Goal: Task Accomplishment & Management: Manage account settings

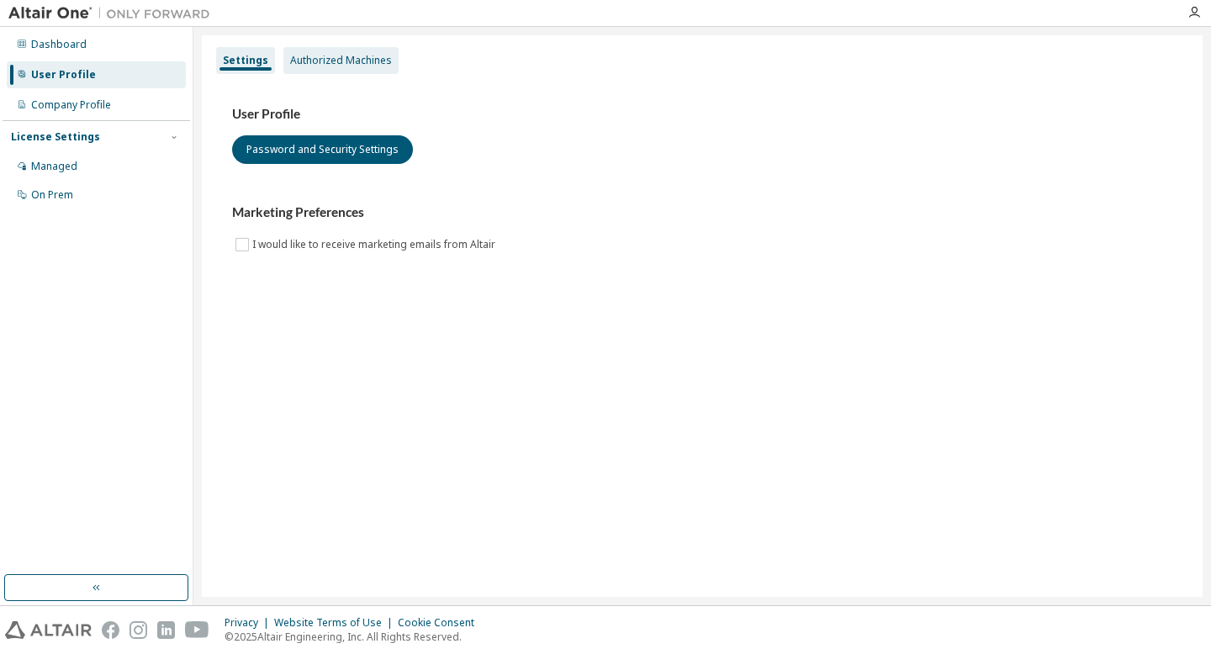
click at [301, 66] on div "Authorized Machines" at bounding box center [341, 60] width 102 height 13
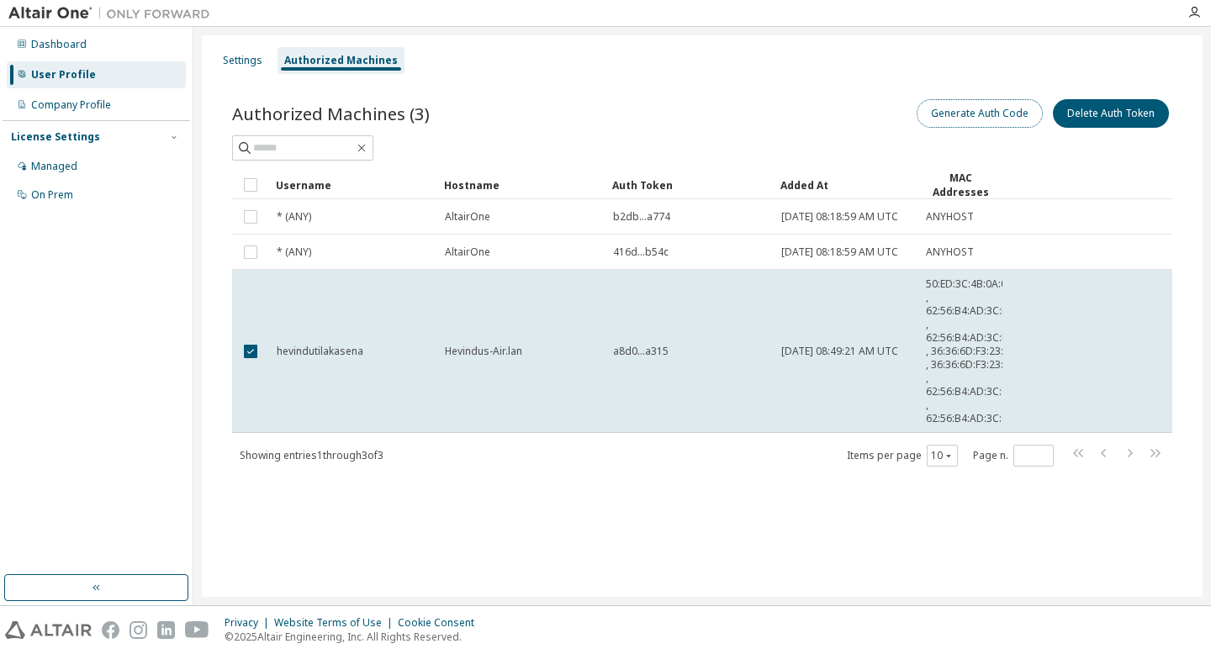
click at [989, 112] on button "Generate Auth Code" at bounding box center [979, 113] width 126 height 29
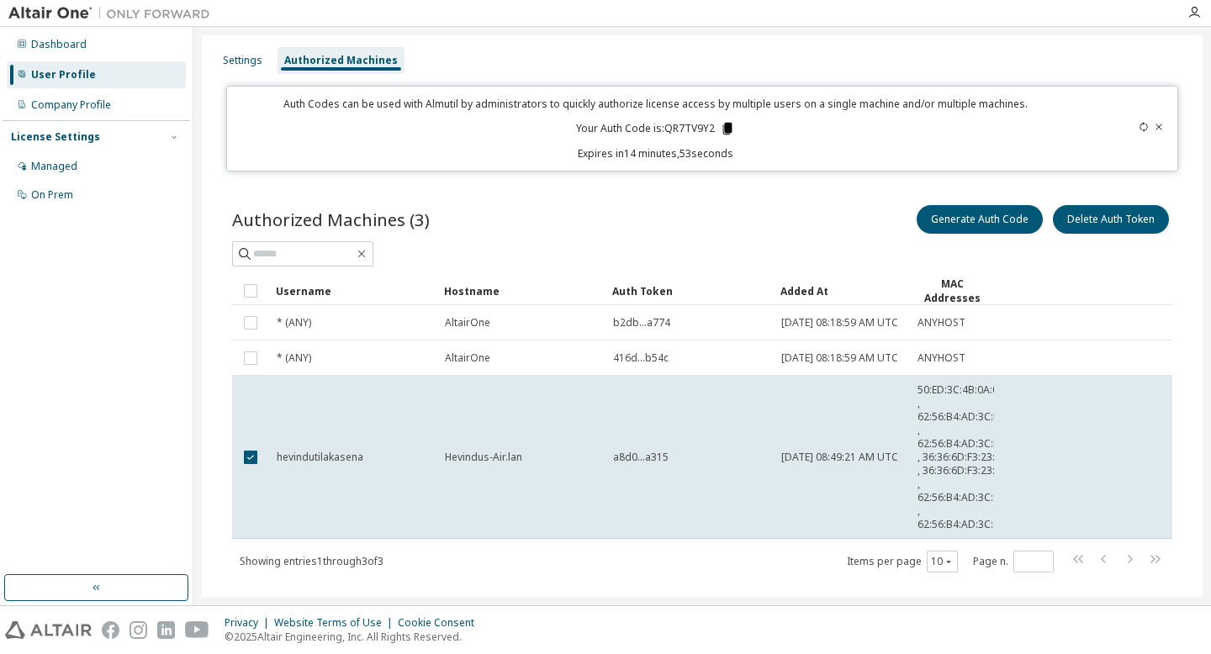
click at [723, 124] on icon at bounding box center [727, 129] width 9 height 12
click at [114, 140] on div "License Settings" at bounding box center [96, 136] width 171 height 15
click at [92, 170] on div "Managed" at bounding box center [96, 166] width 179 height 27
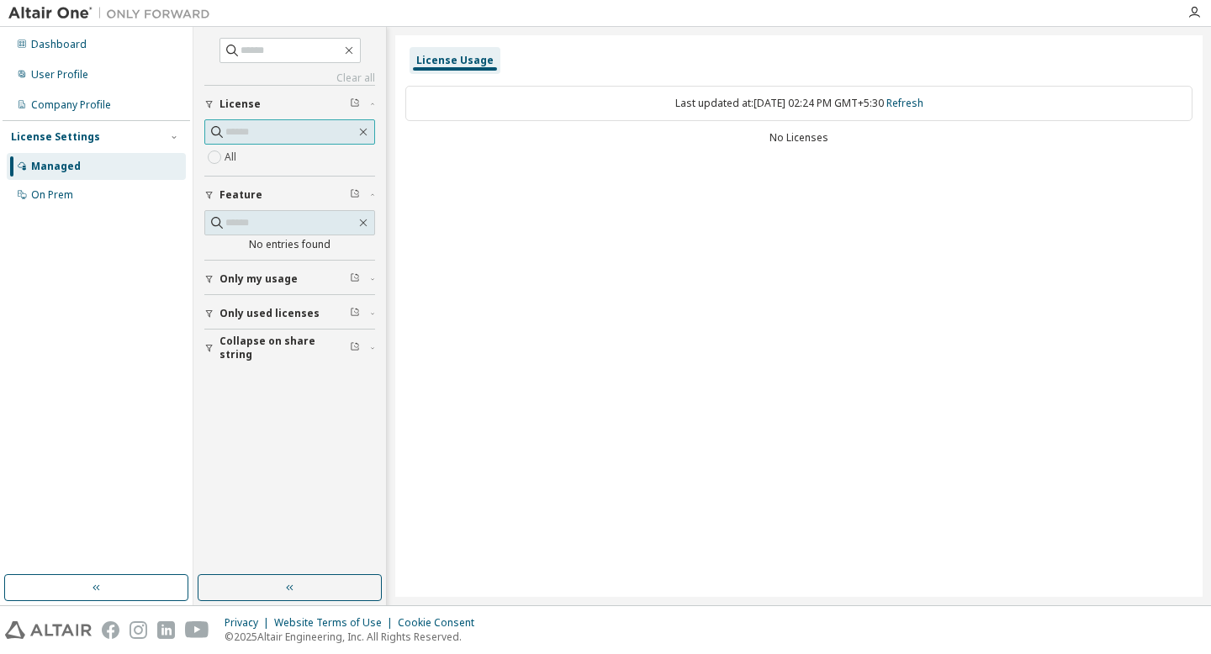
click at [273, 131] on input "text" at bounding box center [290, 132] width 130 height 17
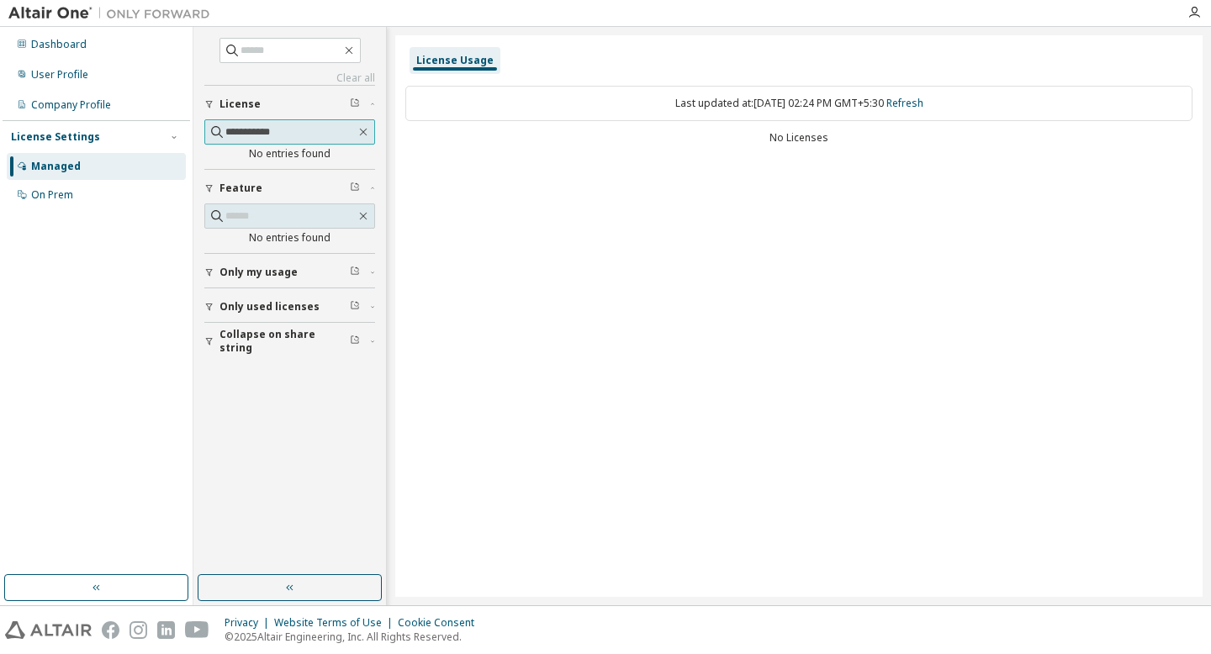
type input "**********"
click at [256, 52] on input "text" at bounding box center [290, 50] width 101 height 17
click at [258, 56] on input "text" at bounding box center [290, 50] width 101 height 17
type input "**********"
click at [79, 5] on img at bounding box center [113, 13] width 210 height 17
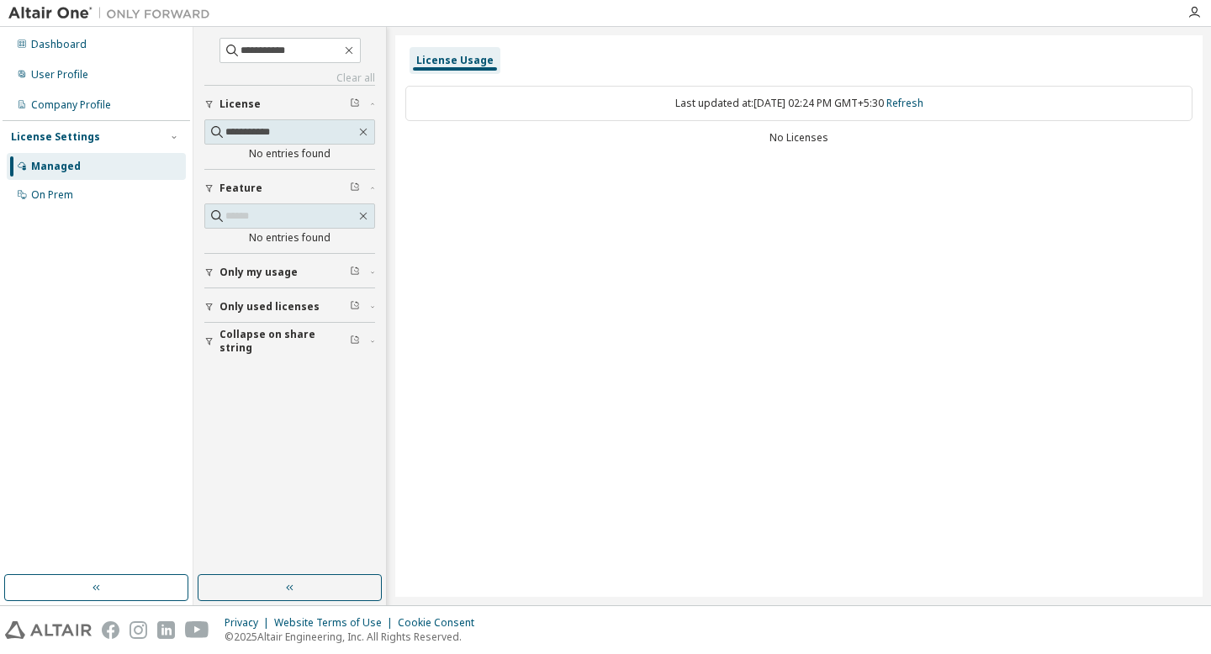
click at [79, 5] on img at bounding box center [113, 13] width 210 height 17
click at [71, 17] on img at bounding box center [113, 13] width 210 height 17
click at [1187, 13] on icon "button" at bounding box center [1193, 12] width 13 height 13
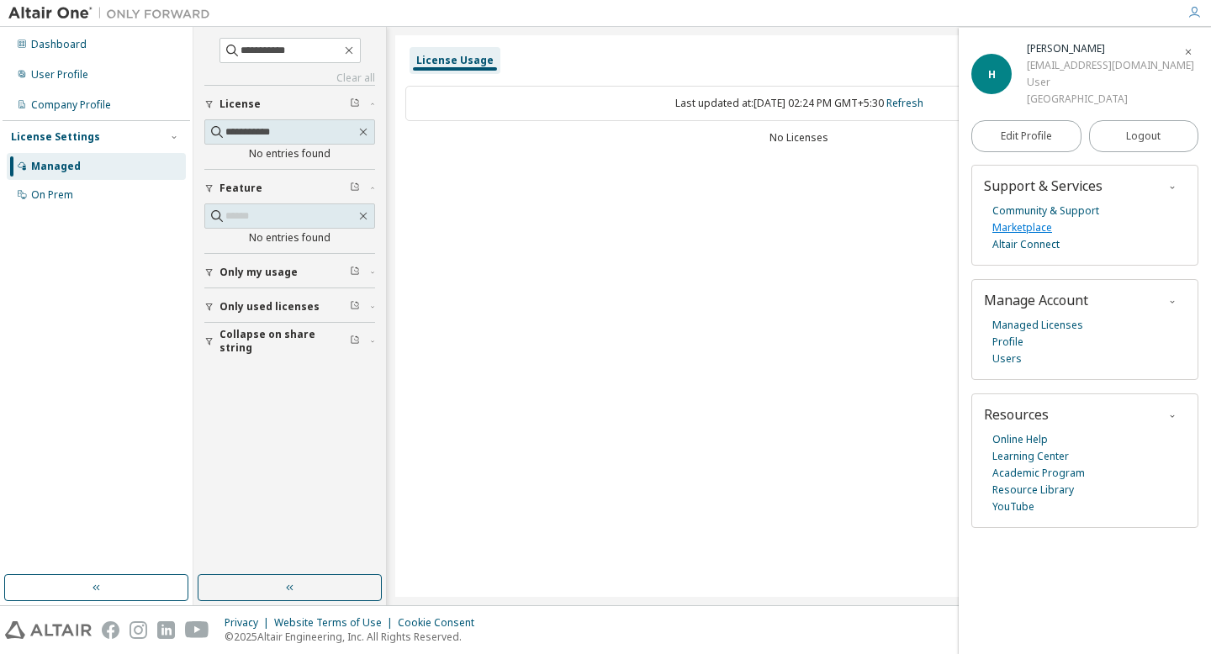
click at [1011, 230] on link "Marketplace" at bounding box center [1022, 227] width 60 height 17
